Goal: Task Accomplishment & Management: Manage account settings

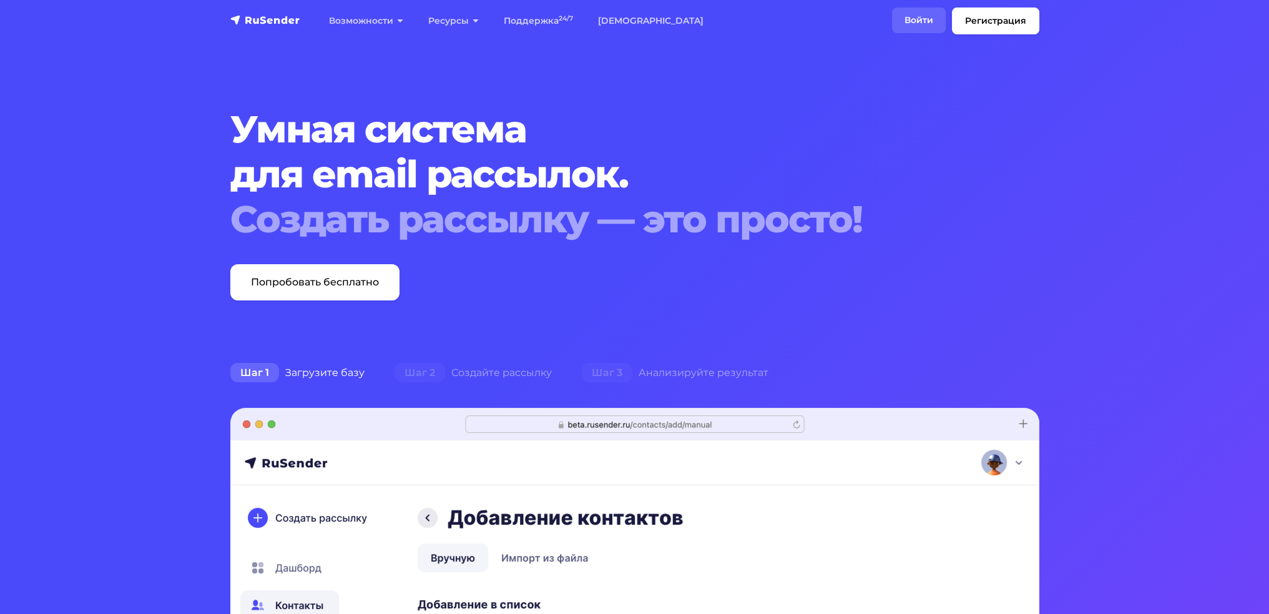
click at [927, 22] on link "Войти" at bounding box center [919, 20] width 54 height 26
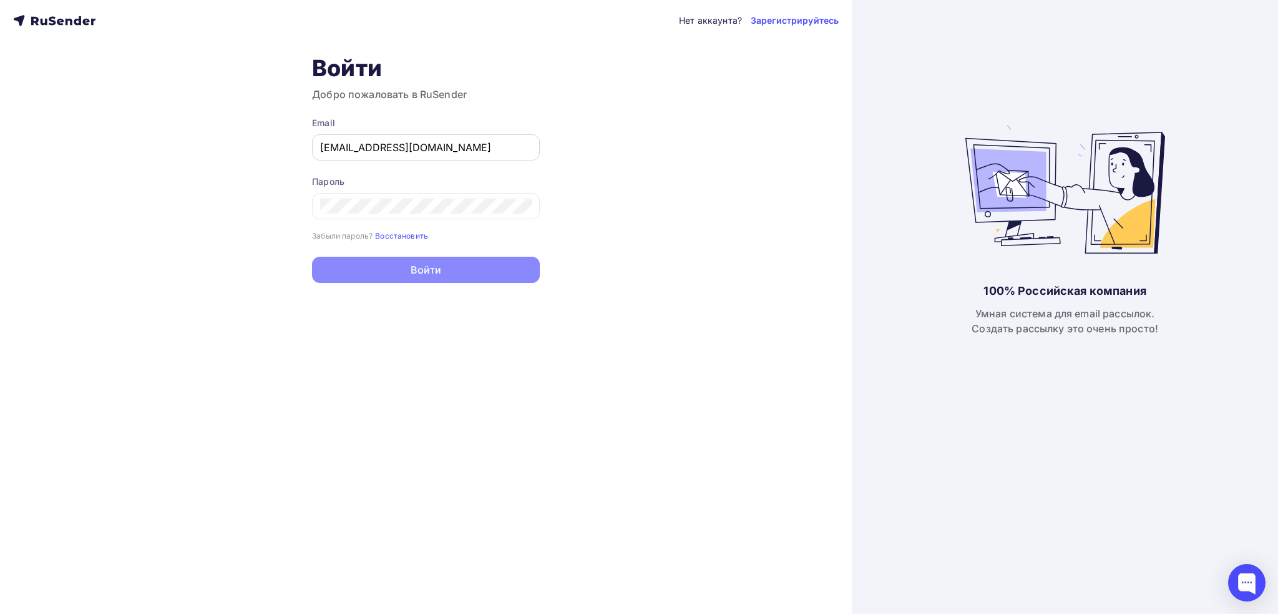
click at [434, 146] on input "[EMAIL_ADDRESS][DOMAIN_NAME]" at bounding box center [426, 147] width 212 height 15
click at [434, 141] on input "[EMAIL_ADDRESS][DOMAIN_NAME]" at bounding box center [426, 147] width 212 height 15
type input "[EMAIL_ADDRESS][DOMAIN_NAME]"
click at [428, 272] on button "Войти" at bounding box center [426, 271] width 228 height 26
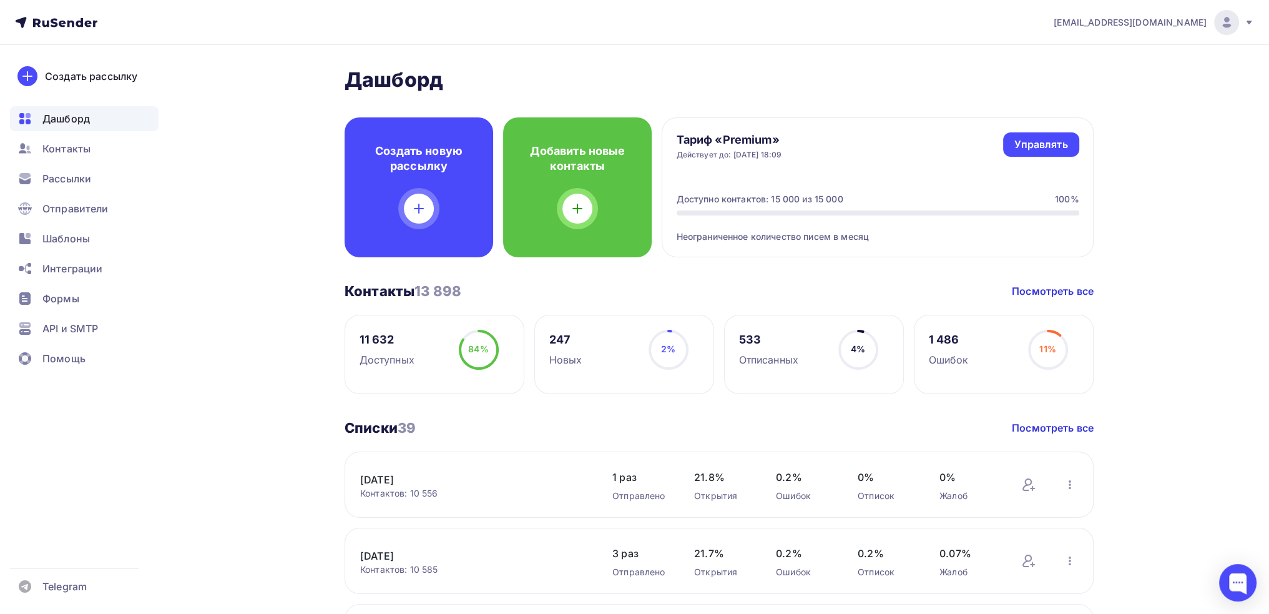
click at [1207, 23] on div "[EMAIL_ADDRESS][DOMAIN_NAME]" at bounding box center [1154, 22] width 200 height 25
click at [1097, 61] on span "Аккаунт" at bounding box center [1087, 54] width 41 height 15
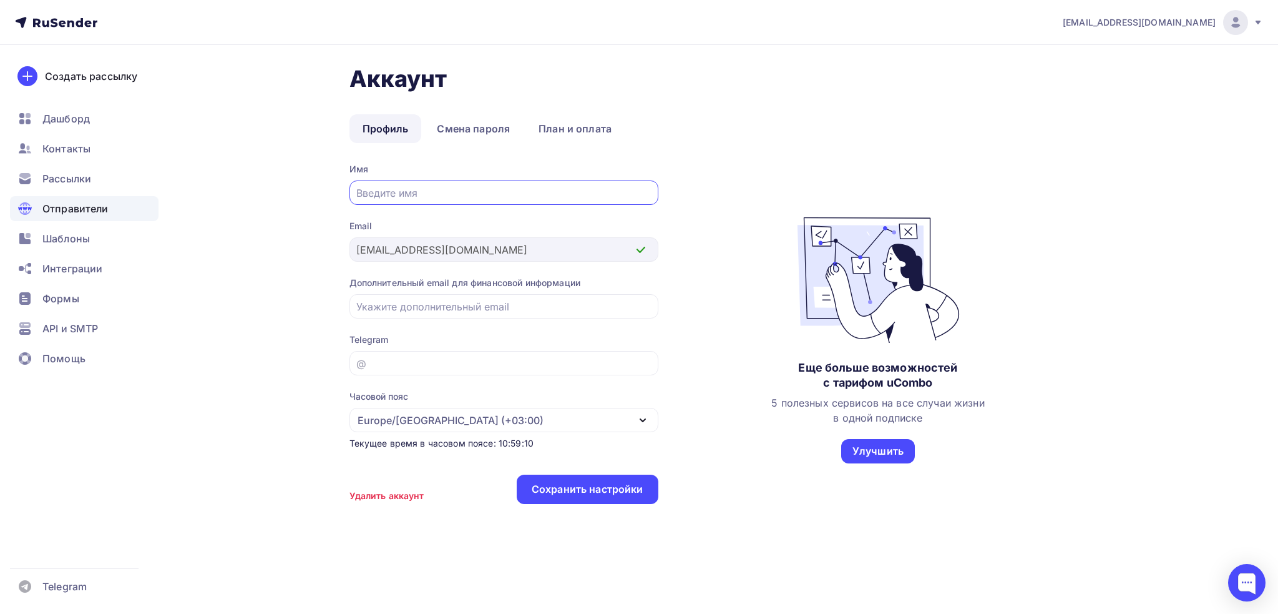
click at [81, 208] on span "Отправители" at bounding box center [75, 208] width 66 height 15
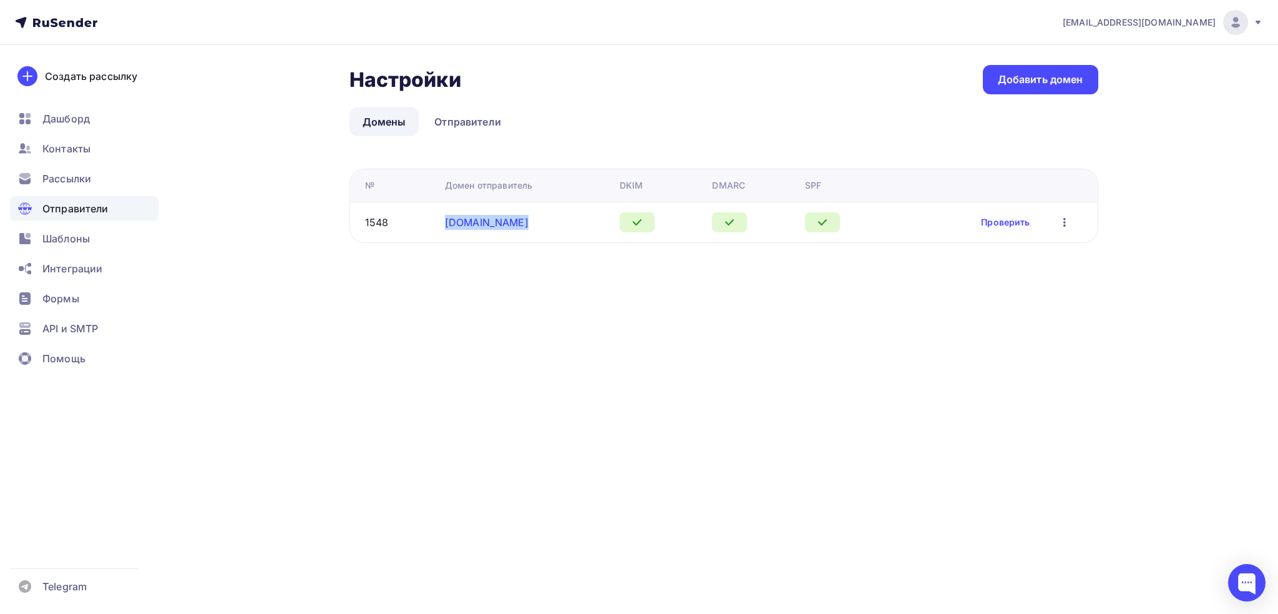
drag, startPoint x: 519, startPoint y: 221, endPoint x: 448, endPoint y: 226, distance: 71.3
click at [448, 226] on div "[DOMAIN_NAME]" at bounding box center [527, 222] width 165 height 15
copy link "[DOMAIN_NAME]"
